Goal: Information Seeking & Learning: Learn about a topic

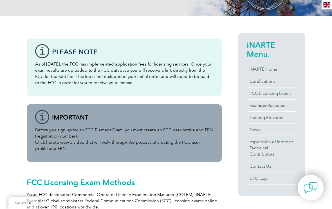
scroll to position [109, 0]
click at [282, 92] on link "FCC Licensing Exams" at bounding box center [272, 93] width 50 height 12
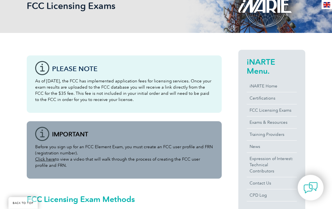
scroll to position [97, 0]
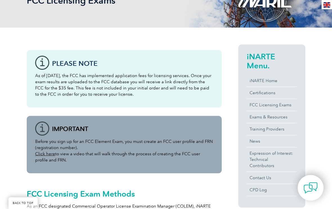
click at [290, 104] on link "FCC Licensing Exams" at bounding box center [272, 105] width 50 height 12
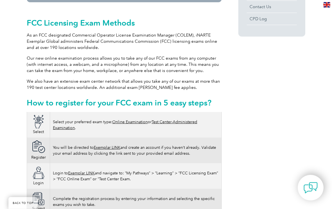
scroll to position [268, 0]
click at [129, 124] on link "Online Examination" at bounding box center [129, 121] width 35 height 5
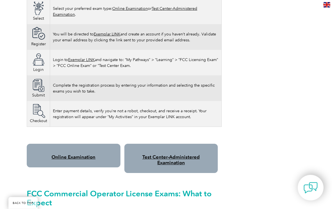
scroll to position [381, 0]
click at [65, 155] on link "Online Examination" at bounding box center [73, 157] width 44 height 6
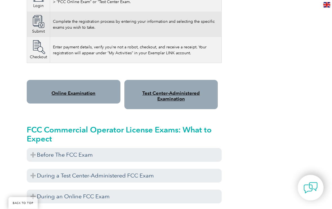
scroll to position [445, 0]
click at [51, 153] on h3 "Before The FCC Exam" at bounding box center [124, 155] width 195 height 14
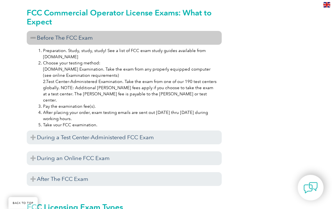
scroll to position [563, 0]
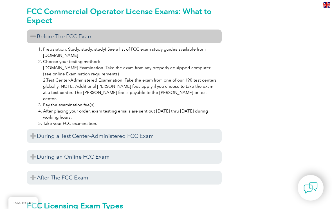
click at [52, 133] on h3 "During a Test Center-Administered FCC Exam" at bounding box center [124, 136] width 195 height 14
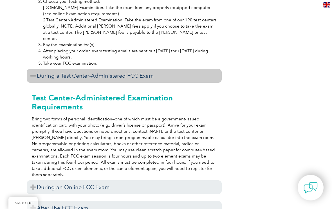
scroll to position [628, 0]
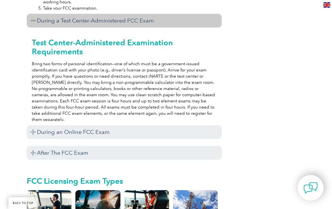
click at [55, 128] on h3 "During an Online FCC Exam" at bounding box center [124, 132] width 195 height 14
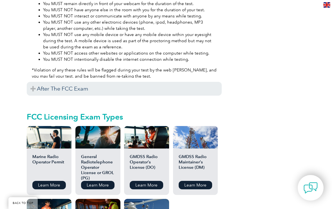
scroll to position [975, 0]
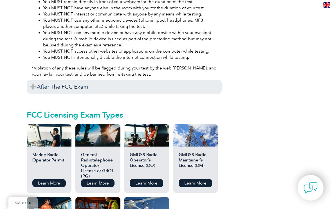
click at [47, 85] on h3 "After The FCC Exam" at bounding box center [124, 87] width 195 height 14
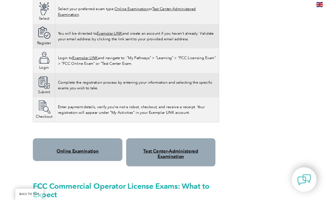
scroll to position [380, 0]
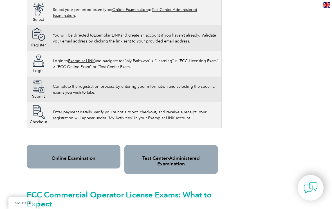
click at [163, 163] on link "Test Center-Administered Examination" at bounding box center [170, 160] width 57 height 11
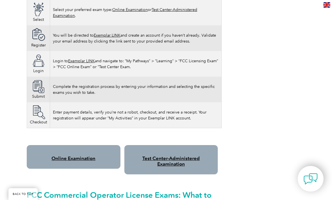
click at [86, 59] on link "Exemplar LINK" at bounding box center [81, 61] width 27 height 5
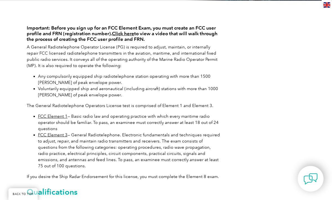
scroll to position [125, 0]
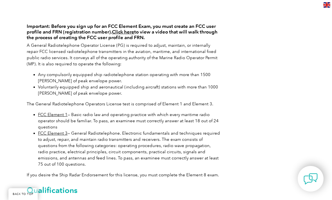
click at [51, 114] on link "FCC Element 1" at bounding box center [53, 114] width 30 height 5
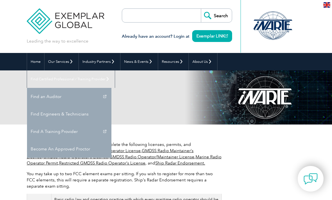
click at [111, 123] on link "Find A Training Provider" at bounding box center [69, 131] width 84 height 17
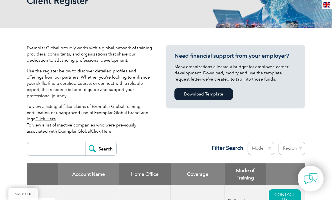
scroll to position [111, 0]
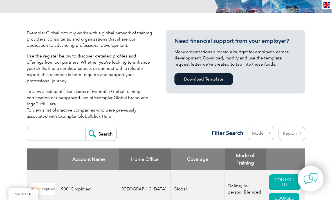
click at [268, 128] on select "Mode Online In-person Blended" at bounding box center [261, 133] width 27 height 13
select select "In-person"
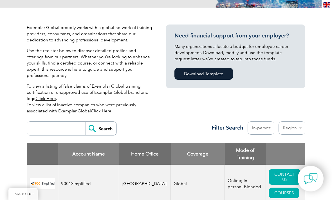
click at [297, 123] on select "Region [GEOGRAPHIC_DATA] [GEOGRAPHIC_DATA] [GEOGRAPHIC_DATA] [GEOGRAPHIC_DATA] …" at bounding box center [292, 128] width 27 height 13
select select "[GEOGRAPHIC_DATA]"
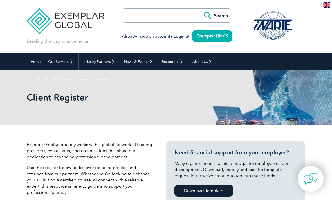
select select "[GEOGRAPHIC_DATA]"
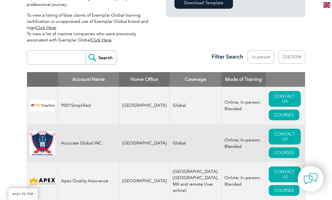
scroll to position [194, 0]
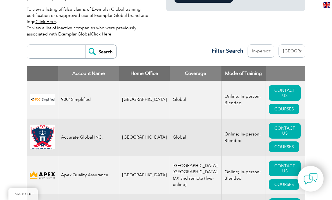
click at [276, 104] on link "COURSES" at bounding box center [284, 109] width 31 height 11
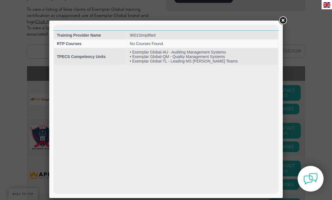
scroll to position [0, 0]
click at [30, 36] on div at bounding box center [166, 100] width 332 height 200
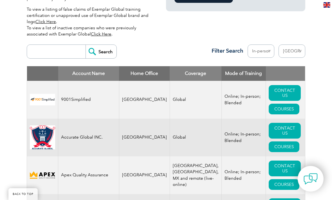
click at [280, 141] on link "COURSES" at bounding box center [284, 146] width 31 height 11
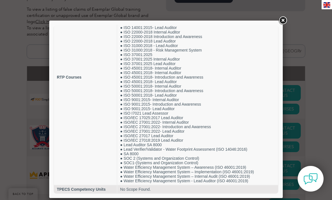
scroll to position [98, 0]
click at [321, 125] on div at bounding box center [166, 100] width 332 height 200
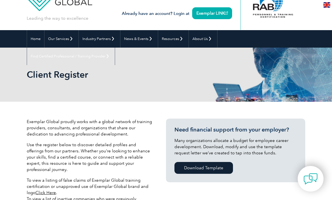
scroll to position [0, 0]
